Goal: Task Accomplishment & Management: Use online tool/utility

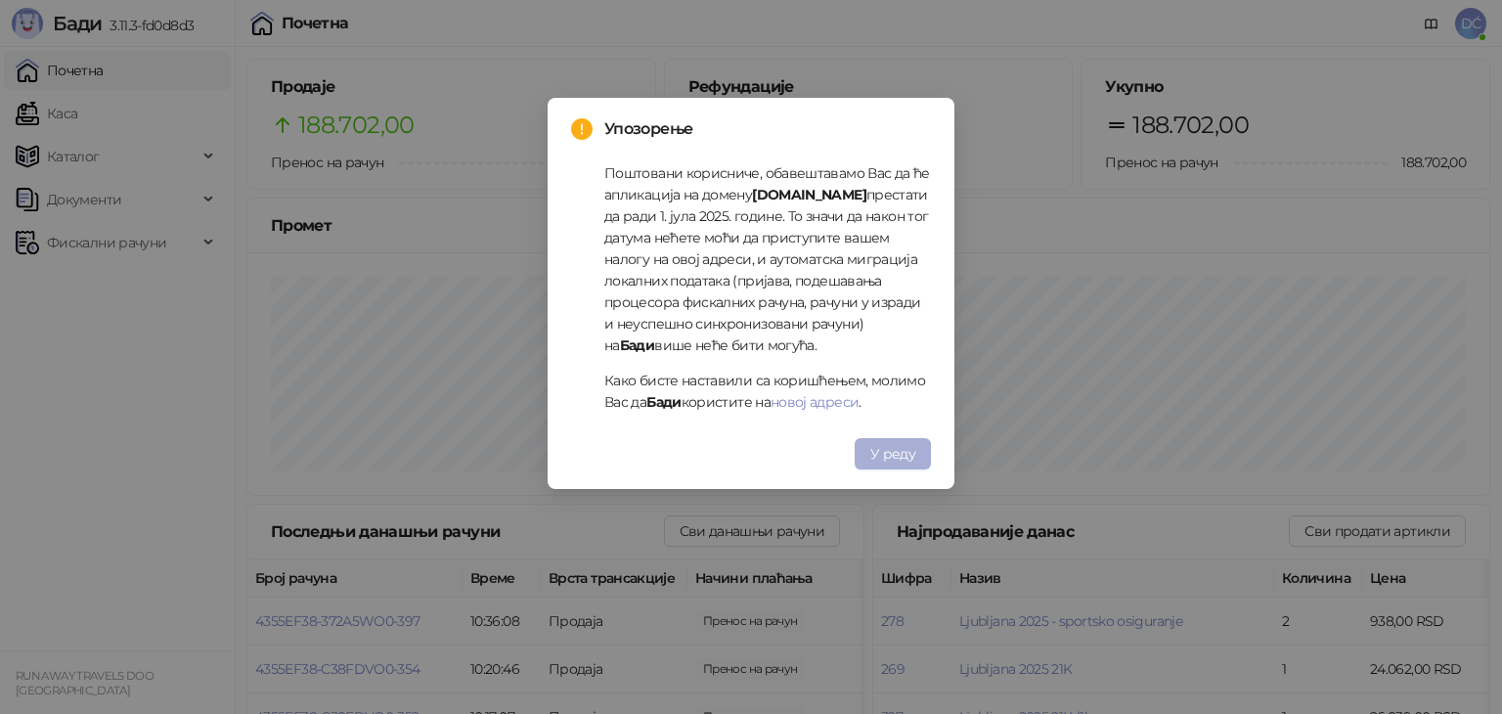
click at [899, 462] on button "У реду" at bounding box center [892, 453] width 76 height 31
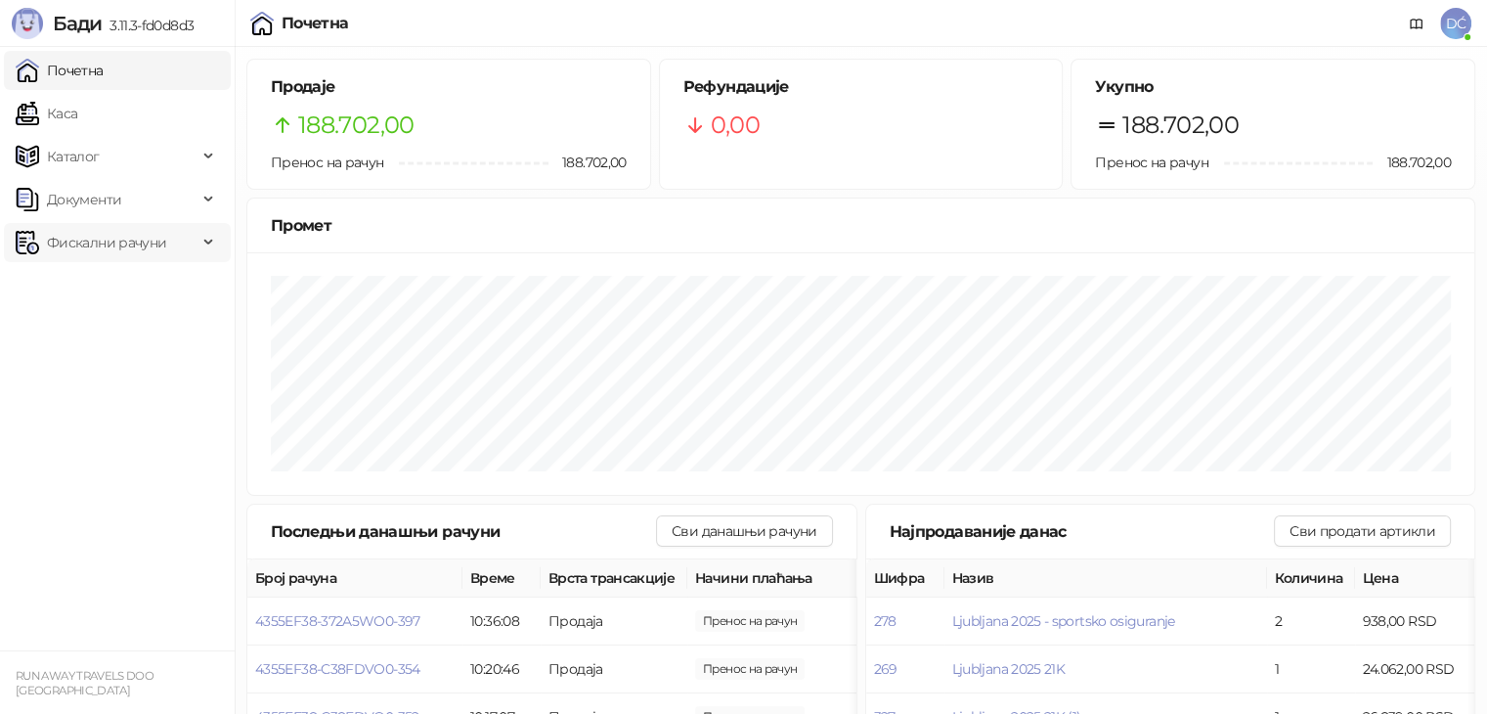
click at [201, 251] on div "Фискални рачуни" at bounding box center [117, 242] width 227 height 39
click at [154, 284] on link "Издати рачуни" at bounding box center [88, 285] width 131 height 39
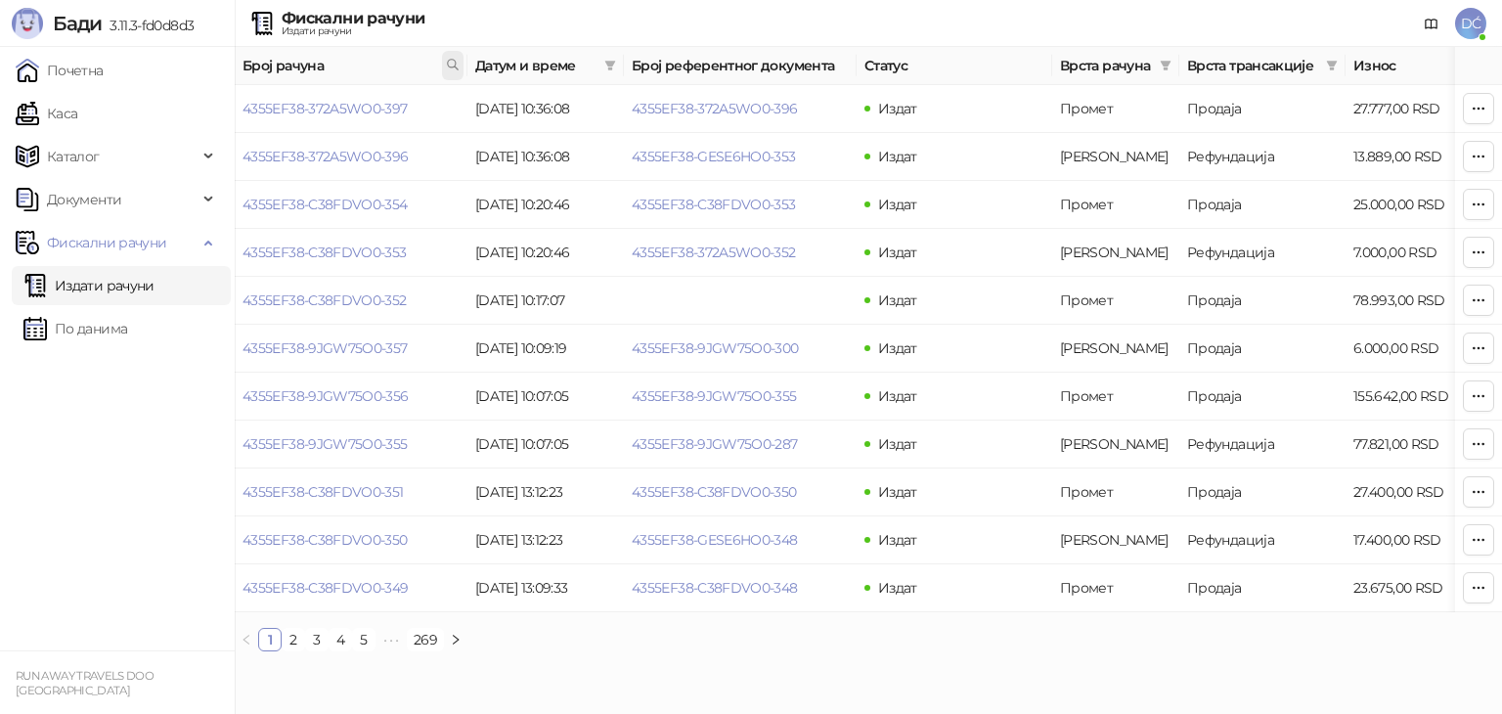
click at [450, 65] on icon at bounding box center [453, 65] width 14 height 14
click at [434, 152] on button "У реду" at bounding box center [425, 150] width 61 height 23
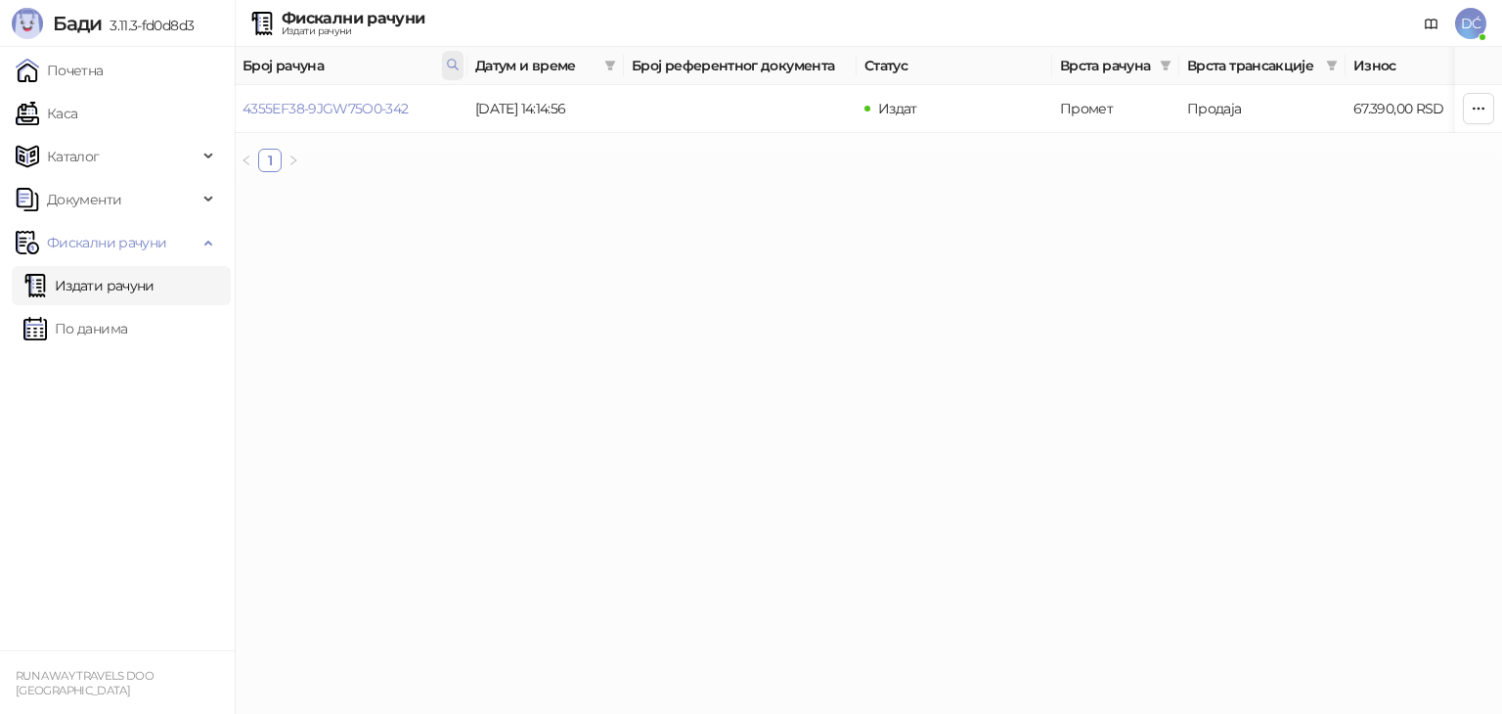
click at [446, 70] on icon at bounding box center [453, 65] width 14 height 14
click at [299, 109] on input "**********" at bounding box center [287, 104] width 23 height 10
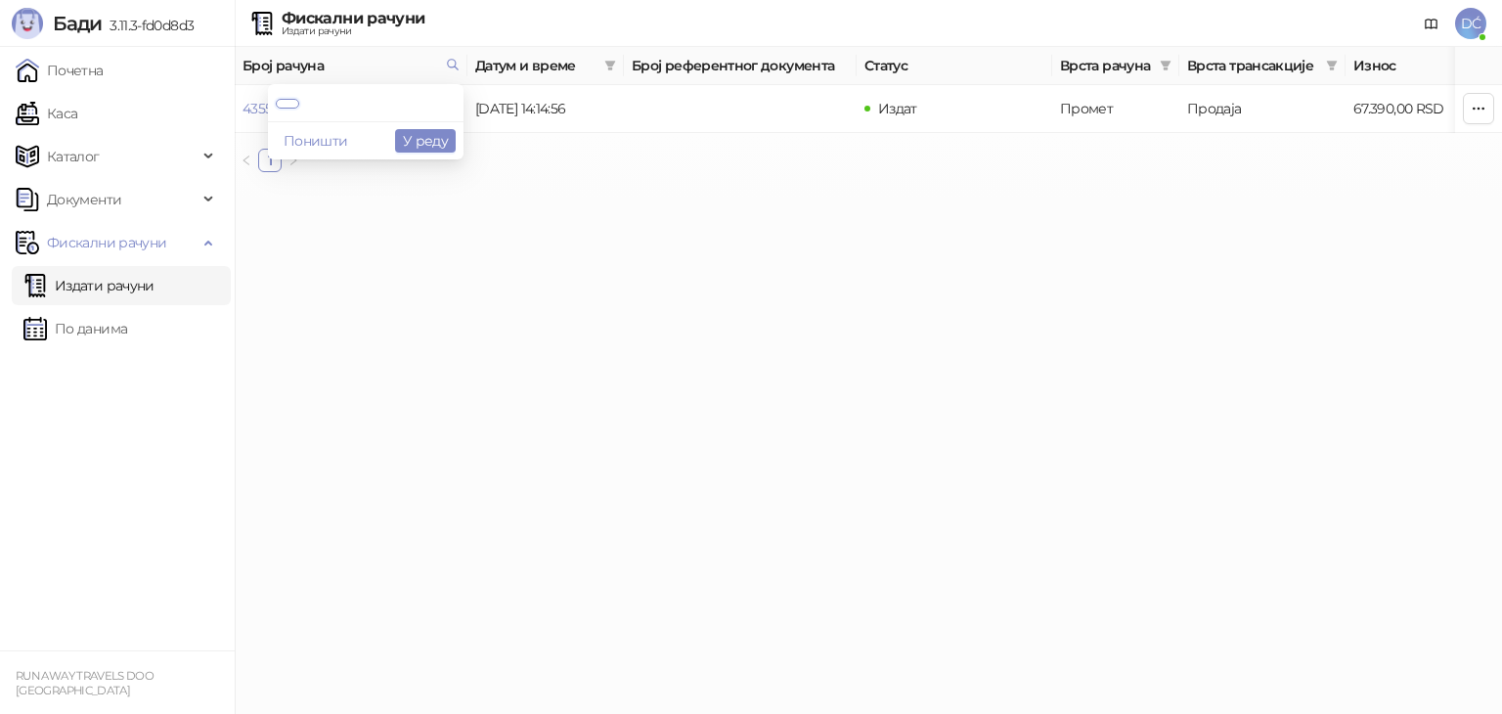
paste input "text"
click at [438, 147] on button "У реду" at bounding box center [425, 150] width 61 height 23
click at [452, 64] on icon at bounding box center [453, 65] width 14 height 14
paste input "text"
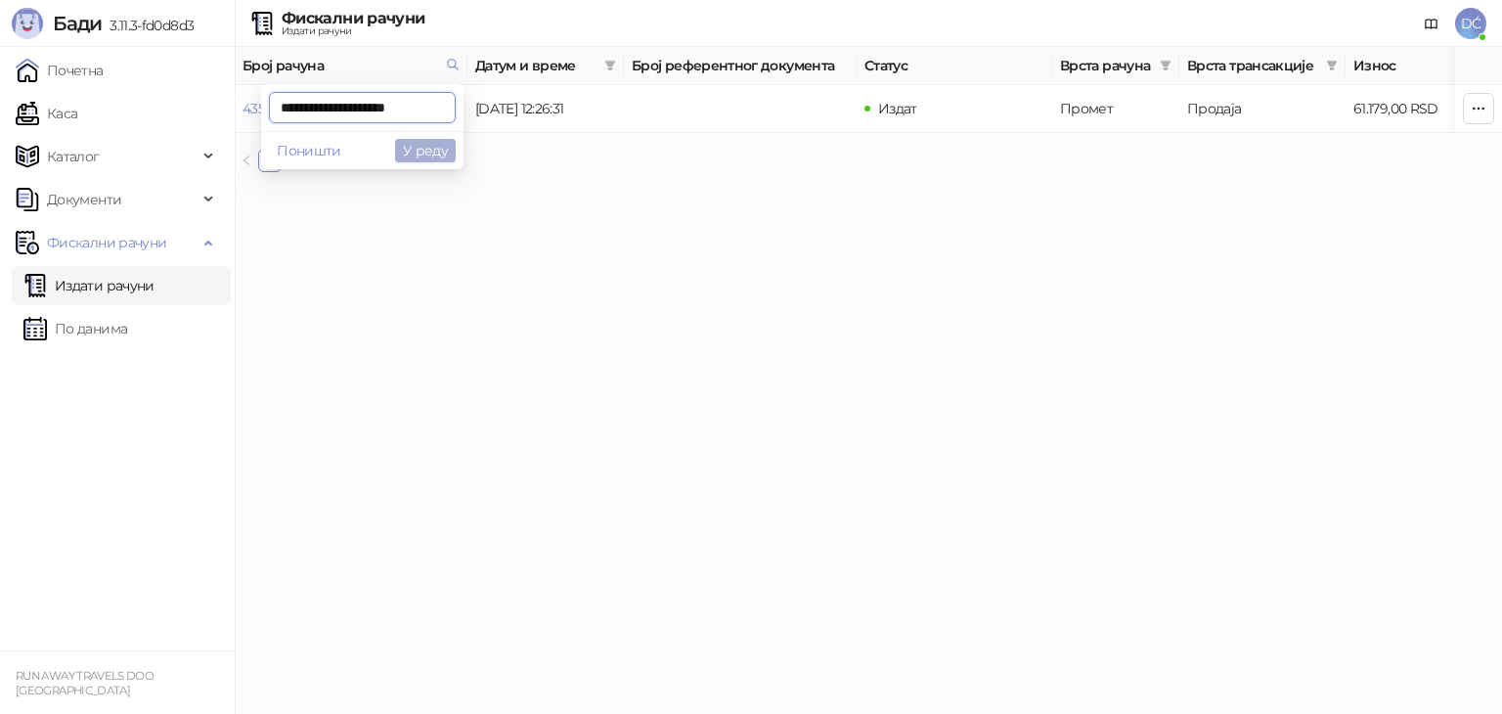
click at [443, 151] on button "У реду" at bounding box center [425, 150] width 61 height 23
click at [449, 65] on icon at bounding box center [453, 65] width 14 height 14
paste input "text"
type input "**********"
click at [441, 153] on button "У реду" at bounding box center [425, 150] width 61 height 23
